Goal: Download file/media

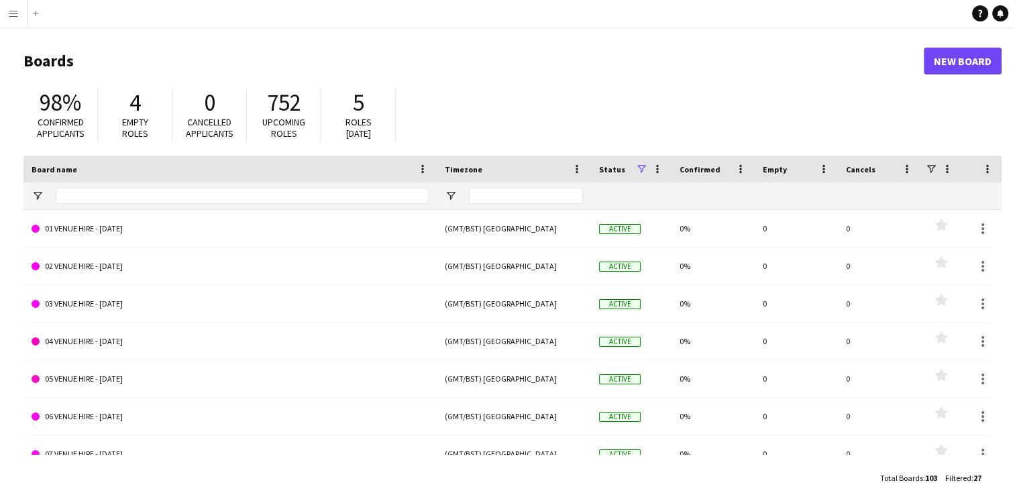
click at [3, 7] on button "Menu" at bounding box center [13, 13] width 27 height 27
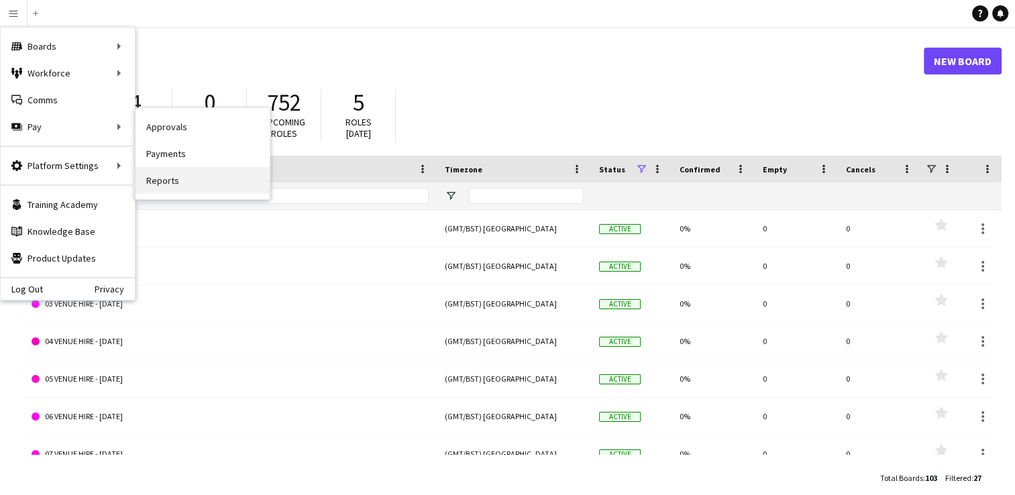
click at [166, 177] on link "Reports" at bounding box center [203, 180] width 134 height 27
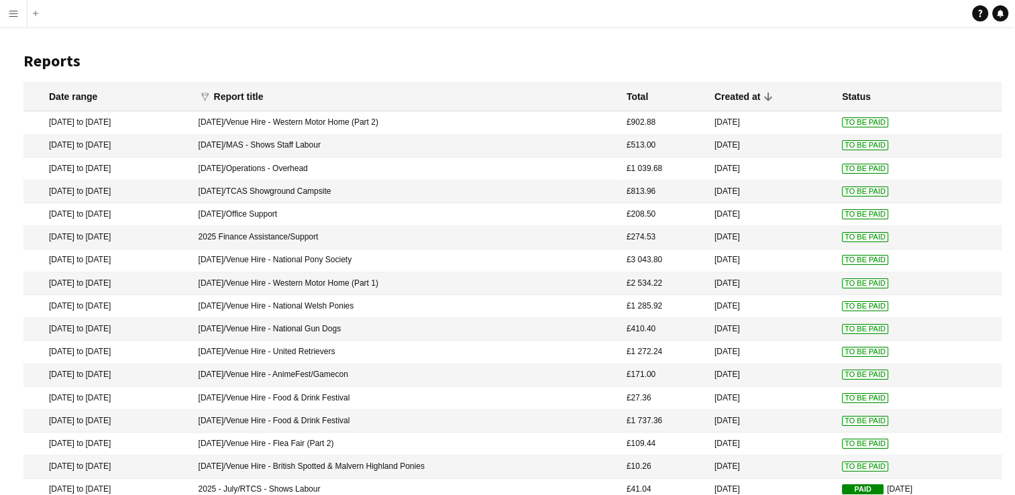
click at [271, 123] on mat-cell "[DATE]/Venue Hire - Western Motor Home (Part 2)" at bounding box center [406, 122] width 428 height 23
click at [349, 121] on mat-cell "[DATE]/Venue Hire - Western Motor Home (Part 2)" at bounding box center [406, 122] width 428 height 23
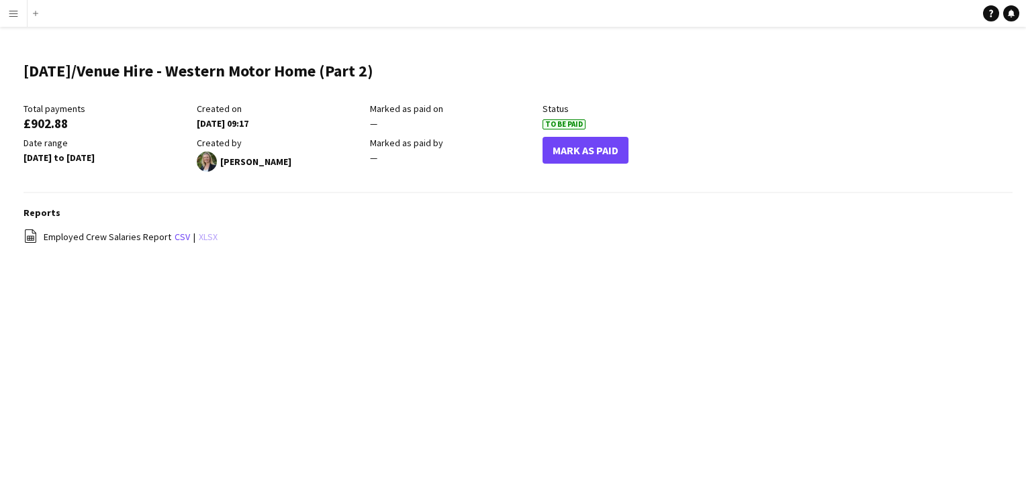
click at [210, 232] on link "xlsx" at bounding box center [208, 237] width 19 height 12
